Goal: Task Accomplishment & Management: Manage account settings

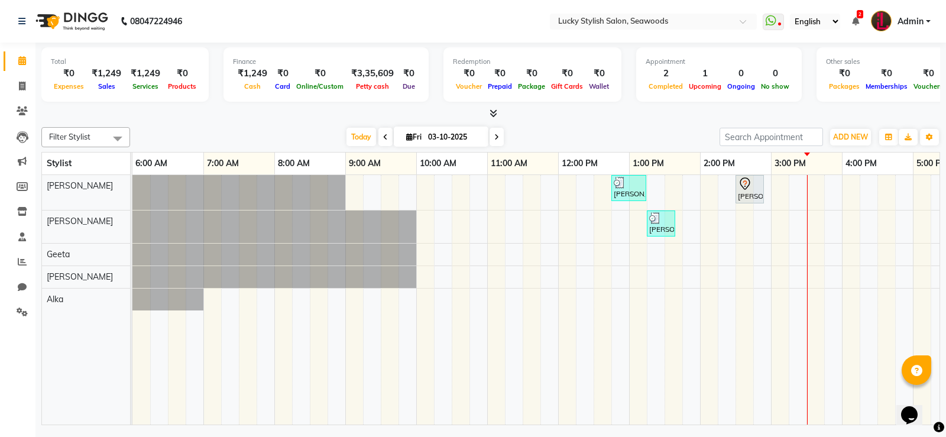
click at [886, 187] on div "[PERSON_NAME] ., TK02, 12:45 PM-01:15 PM, Wash & Blow Dry - Upto Waist ([DEMOGR…" at bounding box center [735, 300] width 1206 height 250
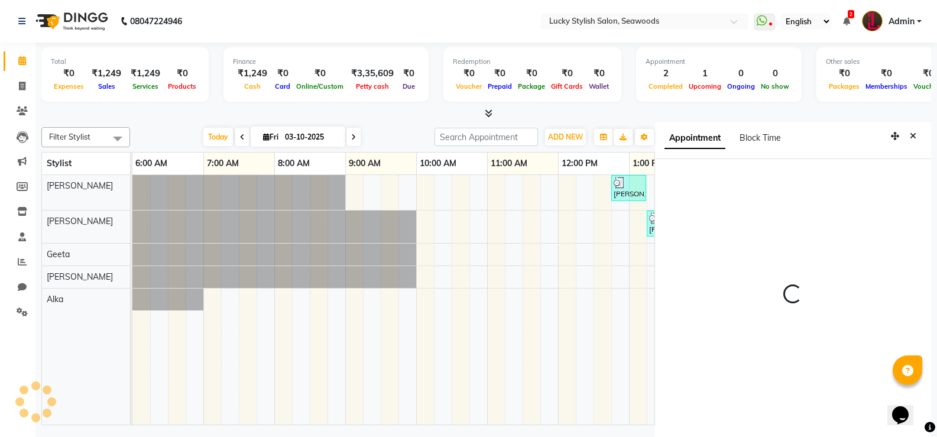
scroll to position [5, 0]
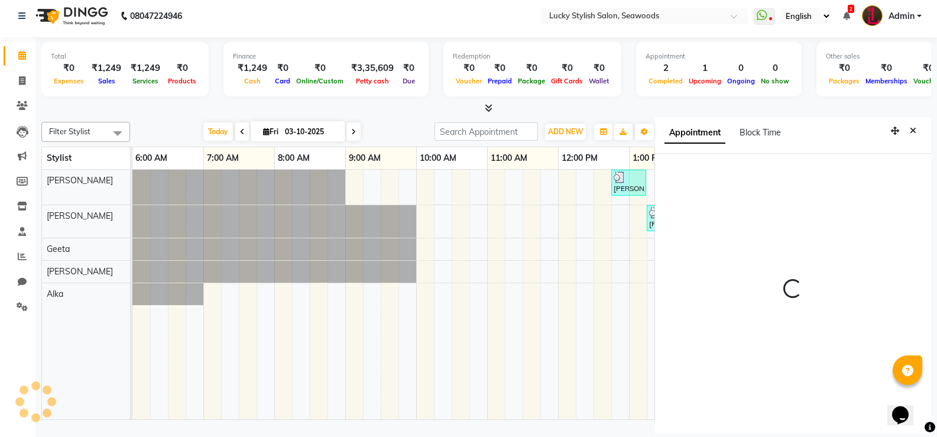
select select "10014"
select select "tentative"
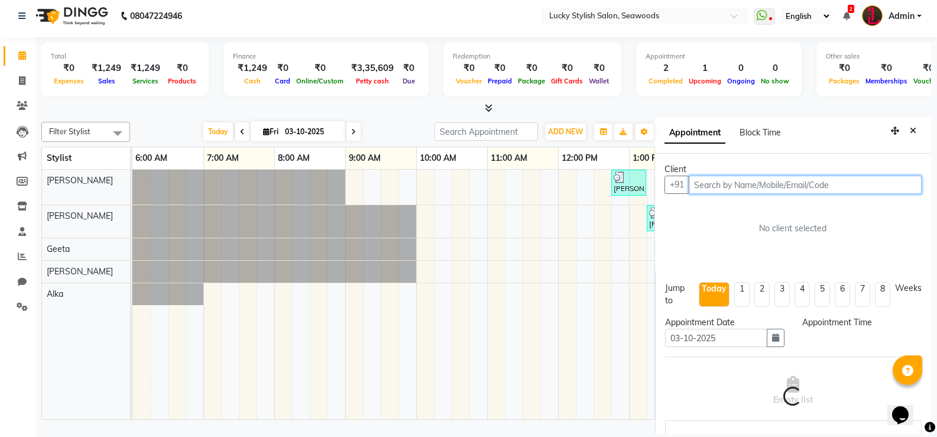
select select "990"
click at [785, 192] on input "text" at bounding box center [805, 185] width 233 height 18
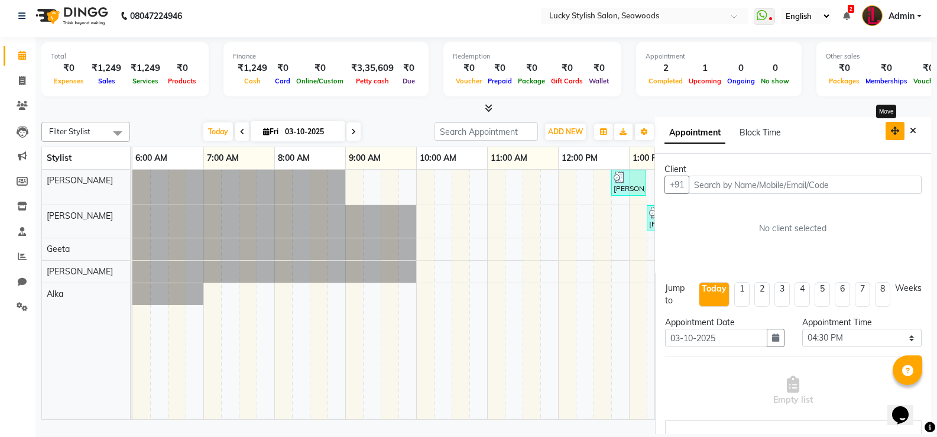
click at [887, 125] on button "button" at bounding box center [895, 131] width 19 height 18
click at [891, 131] on icon "button" at bounding box center [895, 131] width 8 height 8
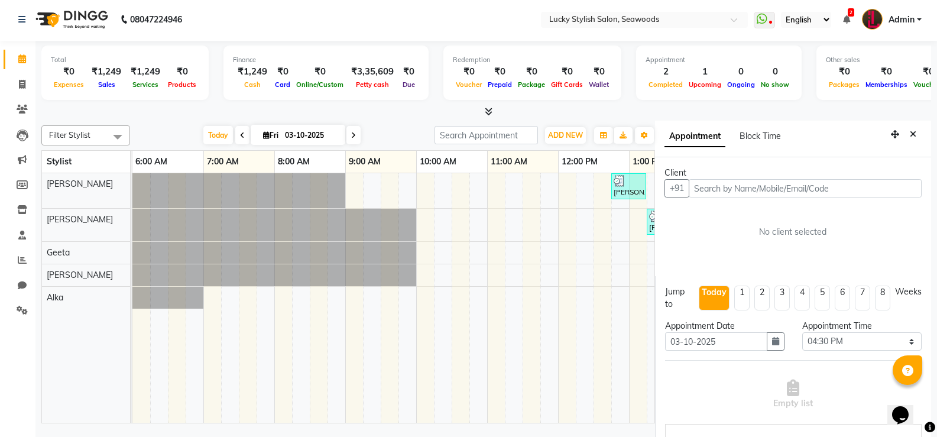
scroll to position [0, 0]
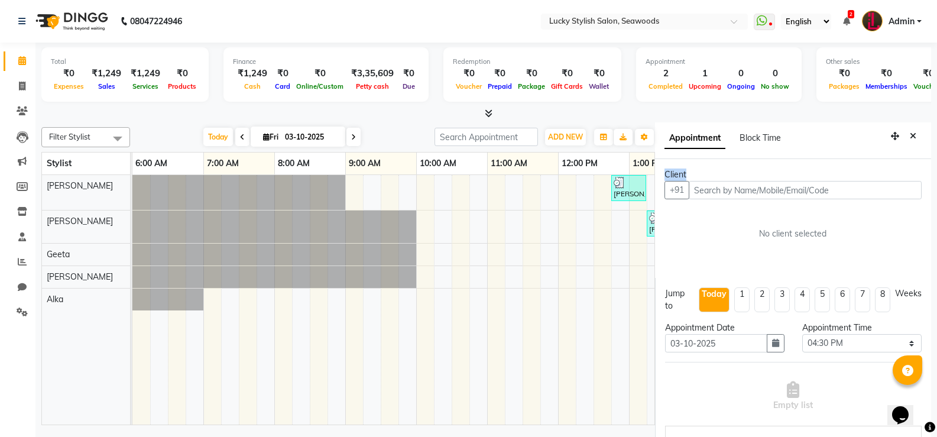
drag, startPoint x: 811, startPoint y: 142, endPoint x: 794, endPoint y: 156, distance: 21.9
click at [785, 166] on app-booking "Appointment Block Time Client +91 No client selected Jump to [DATE] 1 2 3 4 5 6…" at bounding box center [793, 280] width 276 height 317
click at [772, 192] on input "text" at bounding box center [805, 190] width 233 height 18
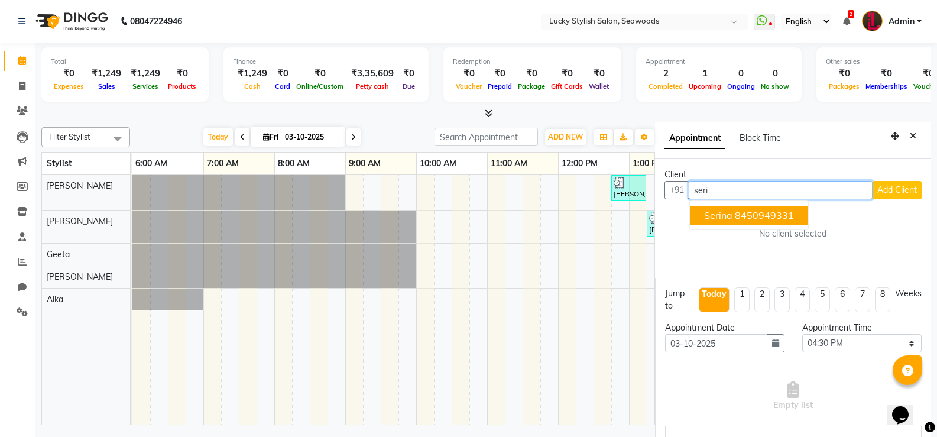
click at [783, 210] on ngb-highlight "8450949331" at bounding box center [764, 215] width 59 height 12
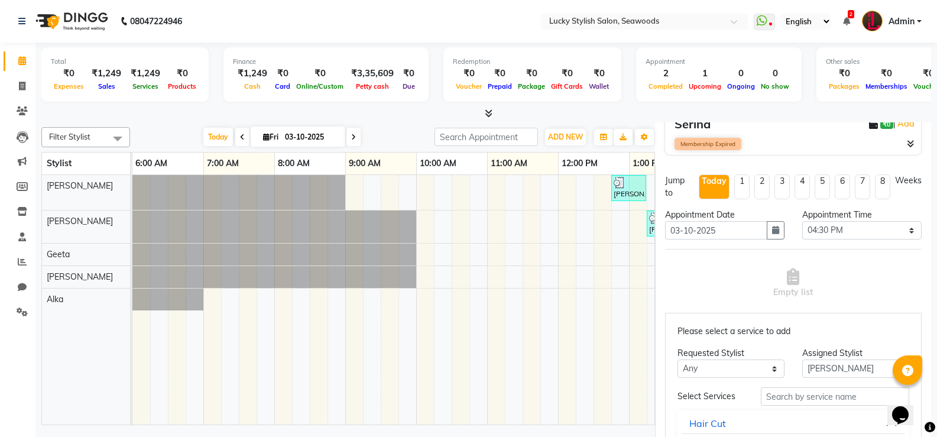
scroll to position [296, 0]
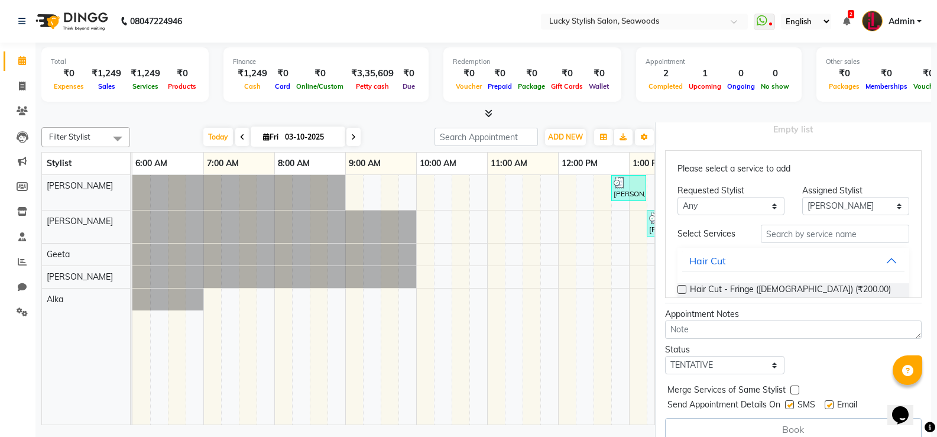
type input "8450949331"
click at [815, 235] on input "text" at bounding box center [835, 234] width 148 height 18
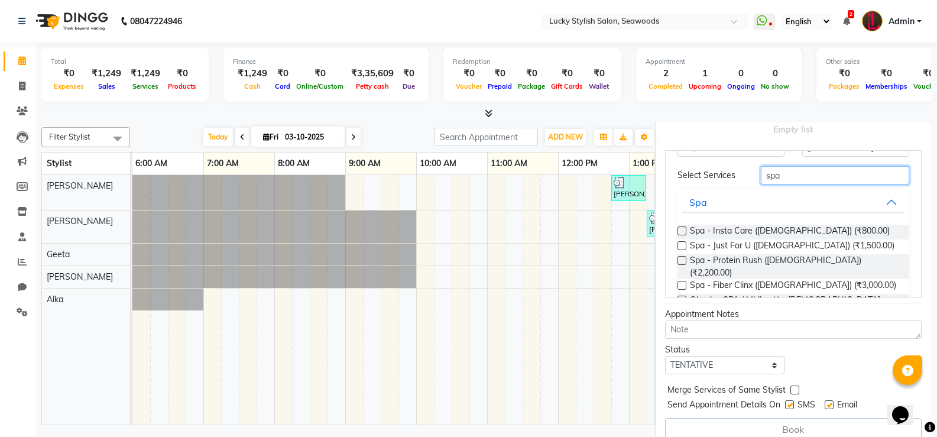
scroll to position [59, 0]
type input "spa"
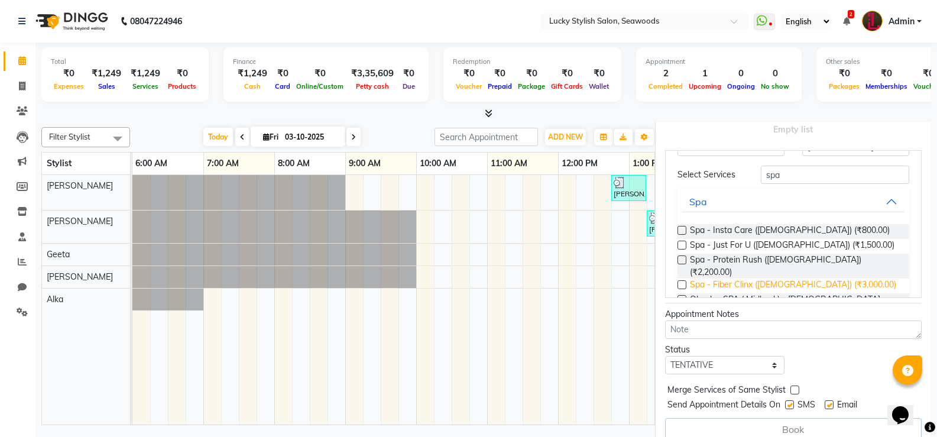
click at [786, 279] on span "Spa - Fiber Clinx ([DEMOGRAPHIC_DATA]) (₹3,000.00)" at bounding box center [793, 286] width 206 height 15
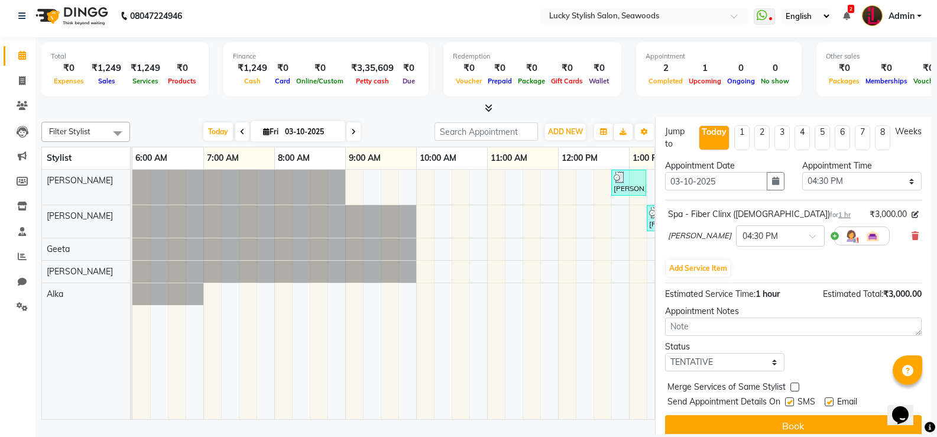
scroll to position [189, 0]
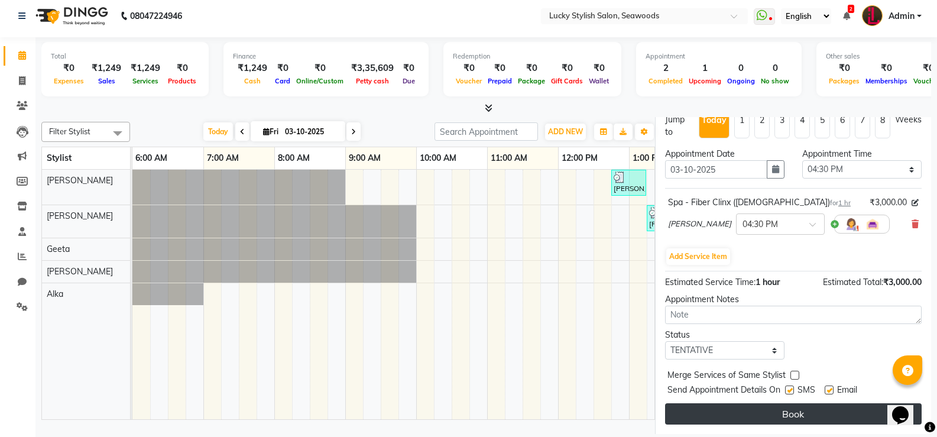
click at [830, 406] on button "Book" at bounding box center [793, 413] width 257 height 21
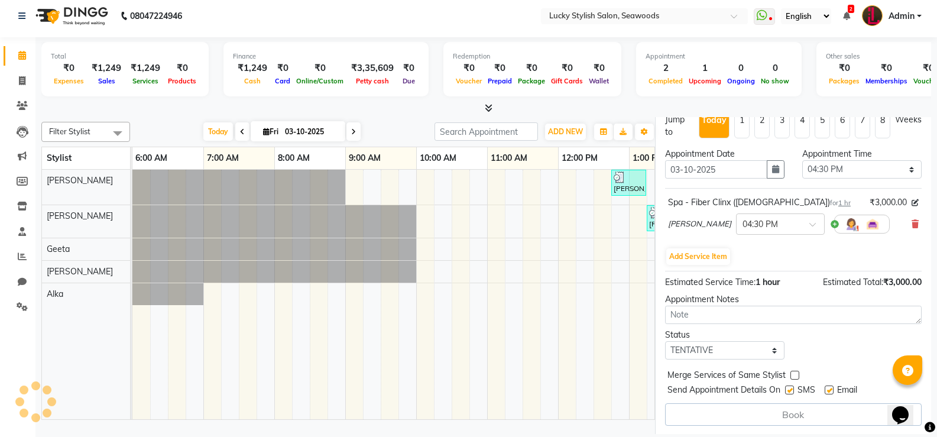
select select "10014"
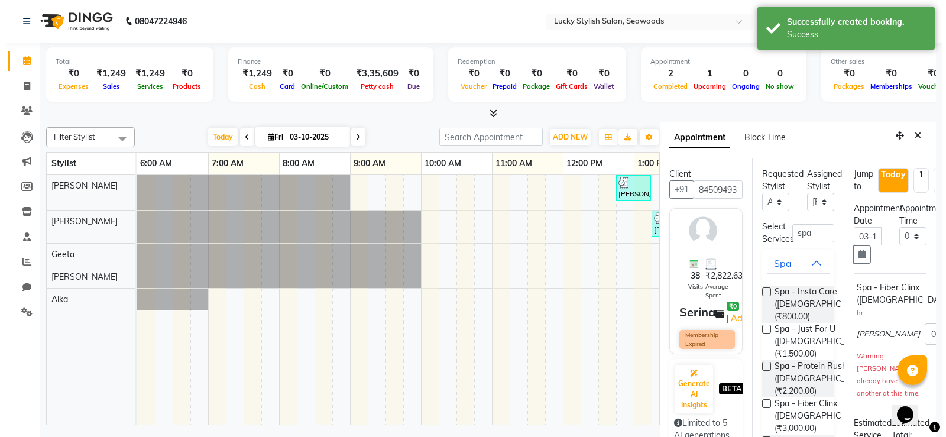
scroll to position [0, 0]
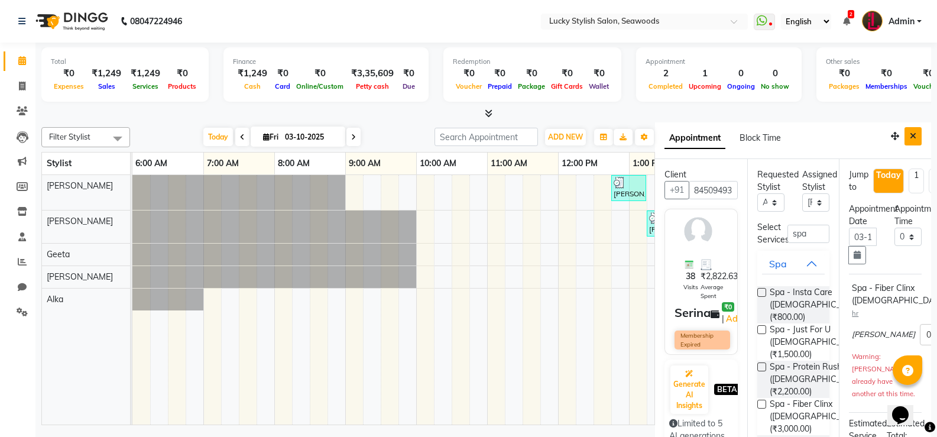
click at [910, 133] on icon "Close" at bounding box center [913, 136] width 7 height 8
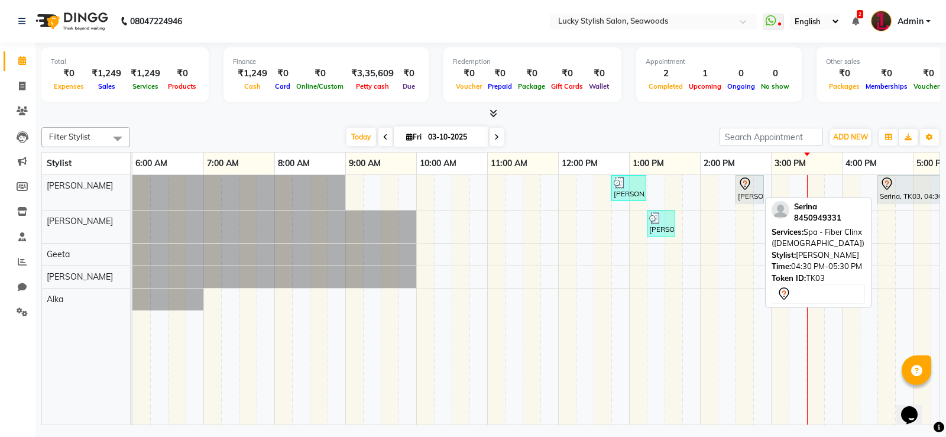
click at [895, 182] on div at bounding box center [913, 184] width 66 height 14
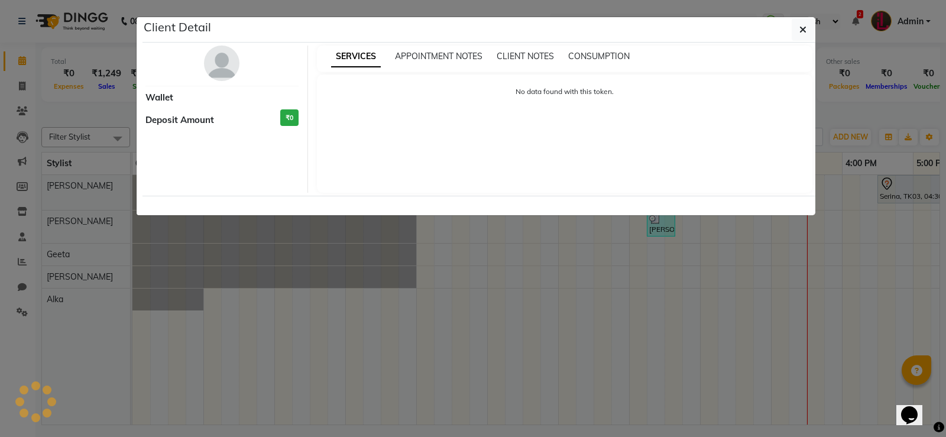
select select "7"
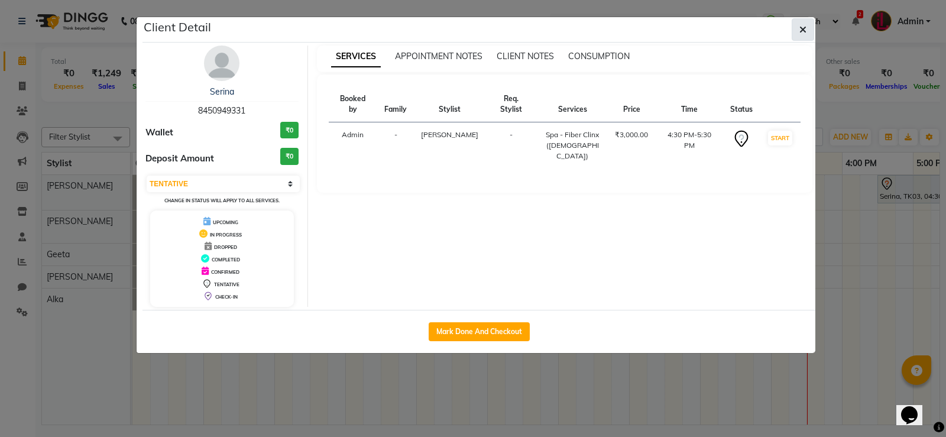
click at [801, 40] on button "button" at bounding box center [803, 29] width 22 height 22
